Goal: Information Seeking & Learning: Check status

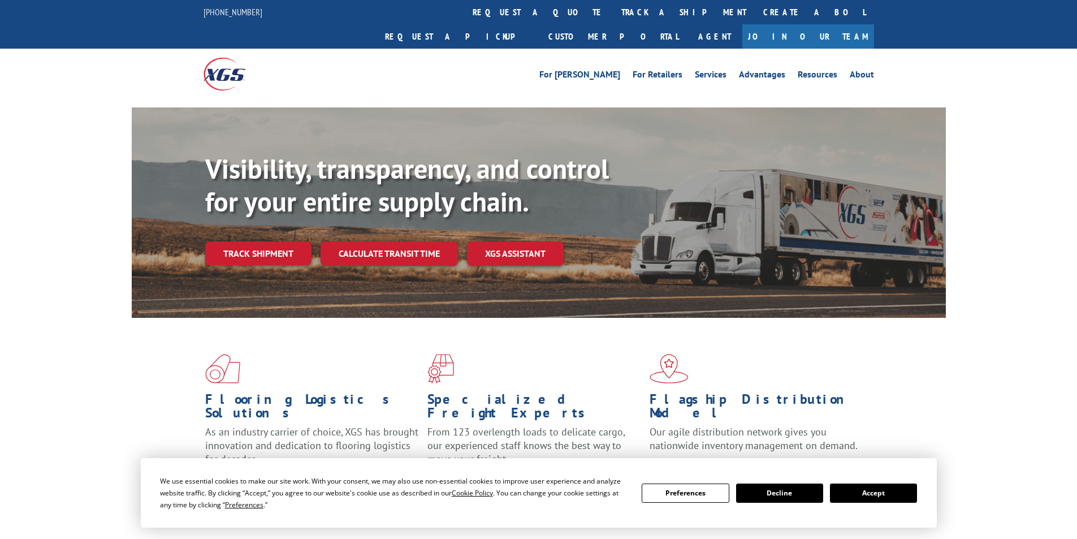
click at [863, 487] on button "Accept" at bounding box center [873, 492] width 87 height 19
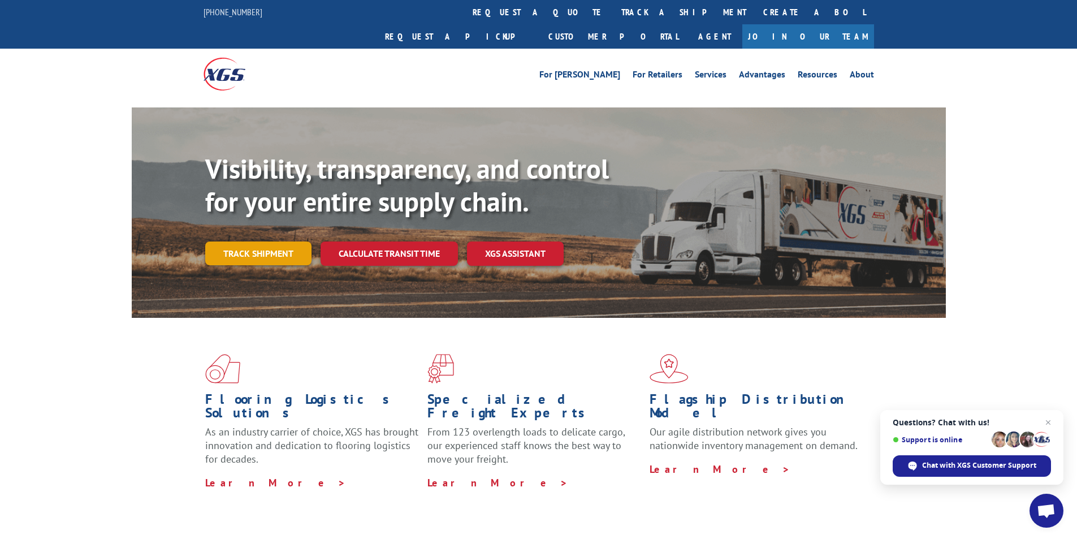
click at [258, 241] on link "Track shipment" at bounding box center [258, 253] width 106 height 24
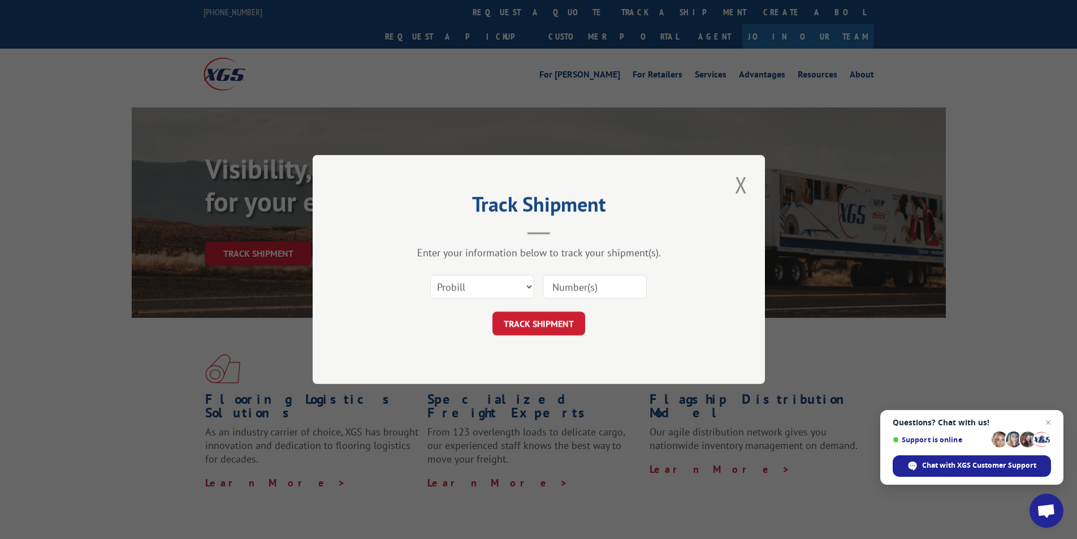
click at [574, 287] on input at bounding box center [595, 287] width 104 height 24
type input "03657"
click at [517, 285] on select "Select category... Probill BOL PO" at bounding box center [482, 287] width 104 height 24
select select "bol"
click at [430, 275] on select "Select category... Probill BOL PO" at bounding box center [482, 287] width 104 height 24
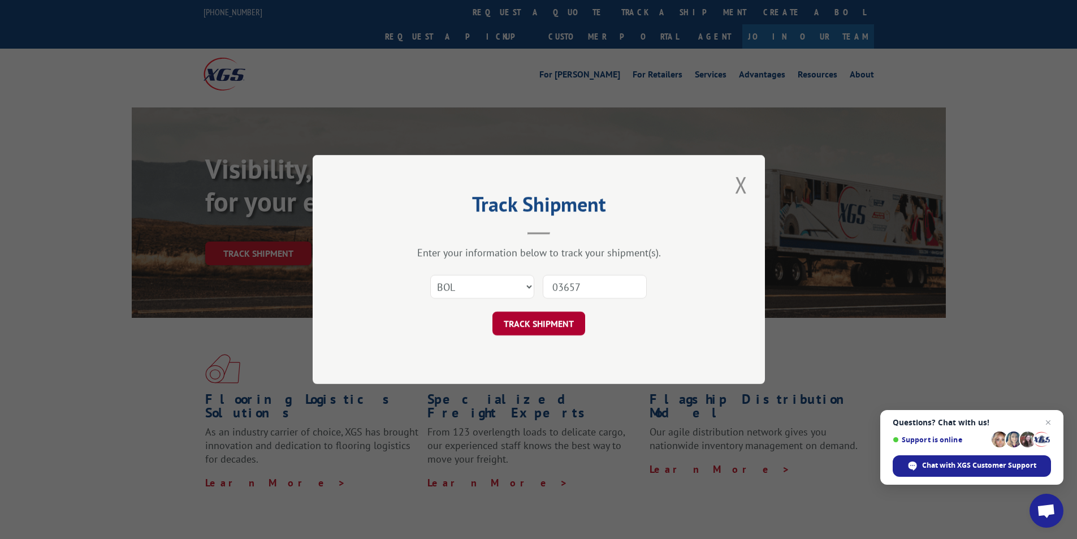
click at [532, 330] on button "TRACK SHIPMENT" at bounding box center [538, 323] width 93 height 24
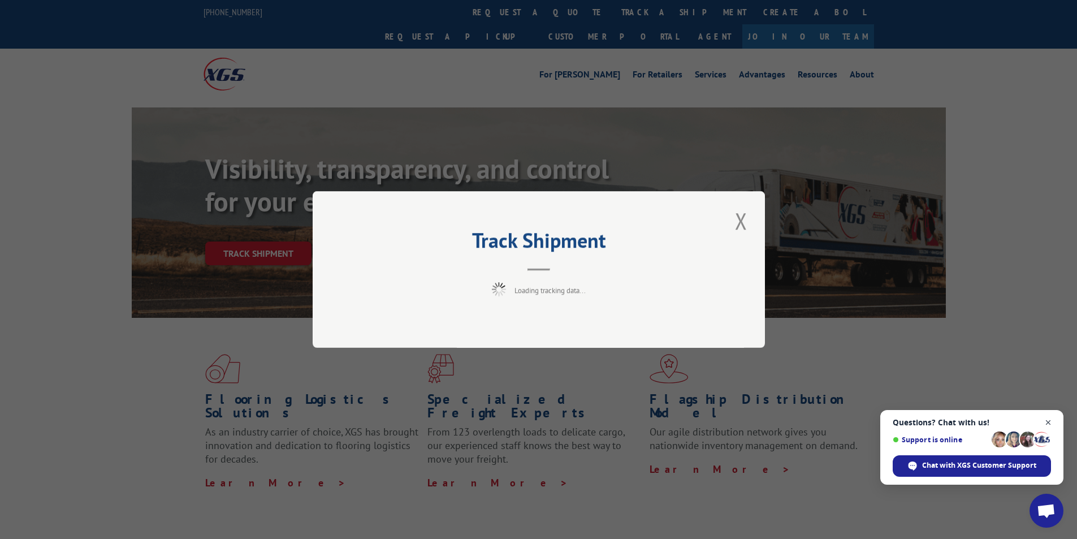
click at [1048, 423] on span "Open chat" at bounding box center [1048, 422] width 14 height 14
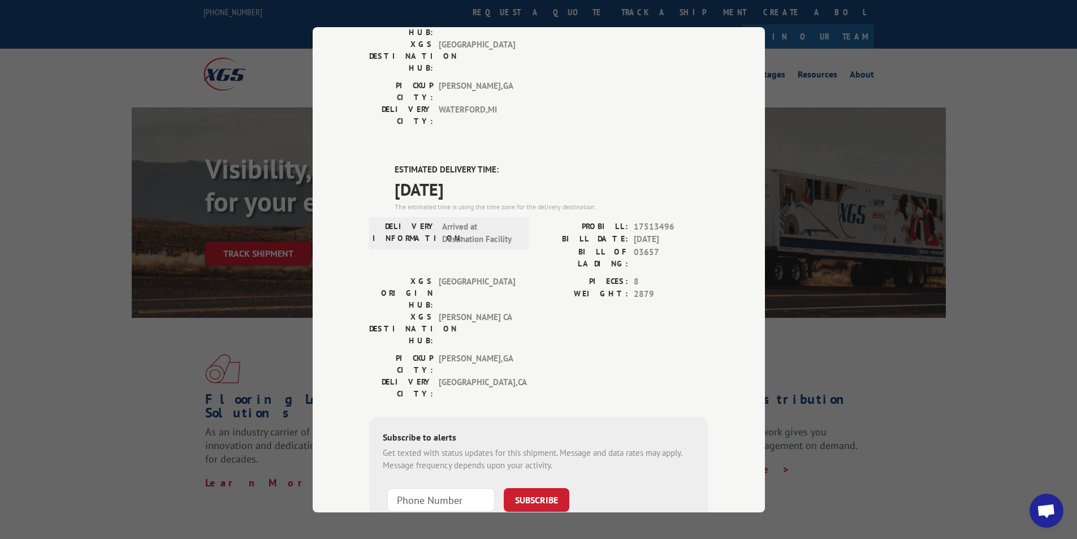
scroll to position [209, 0]
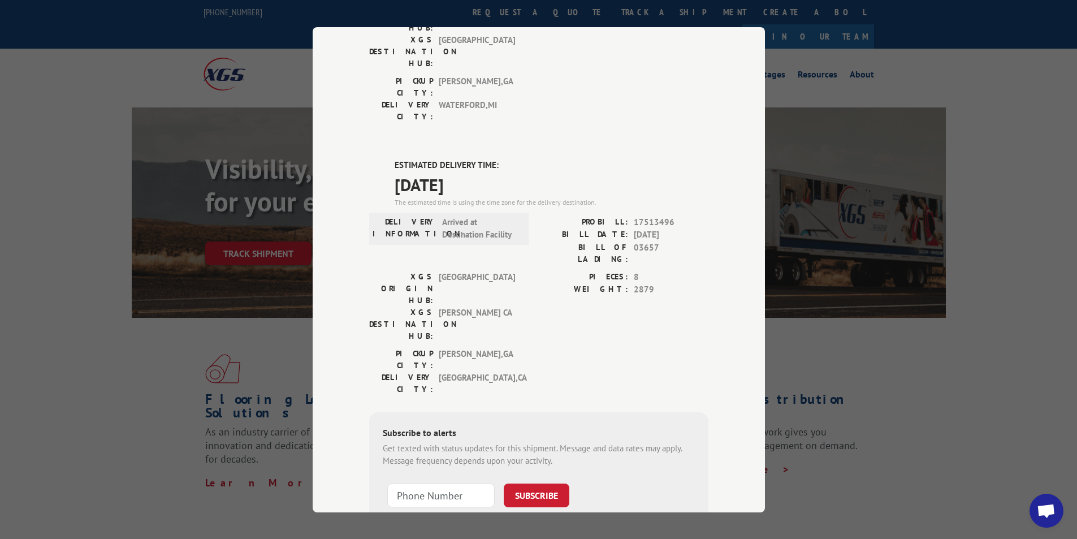
click at [1018, 202] on div "Track Shipment DELIVERED DELIVERY INFORMATION: [DATE] 11:05 am [PERSON_NAME]: 1…" at bounding box center [538, 269] width 1077 height 539
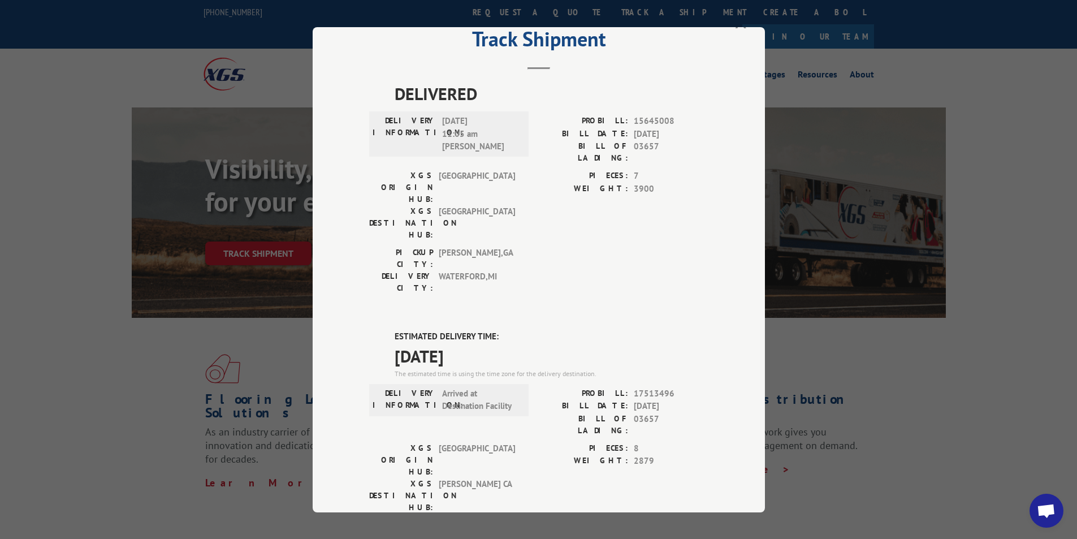
scroll to position [57, 0]
